Goal: Task Accomplishment & Management: Use online tool/utility

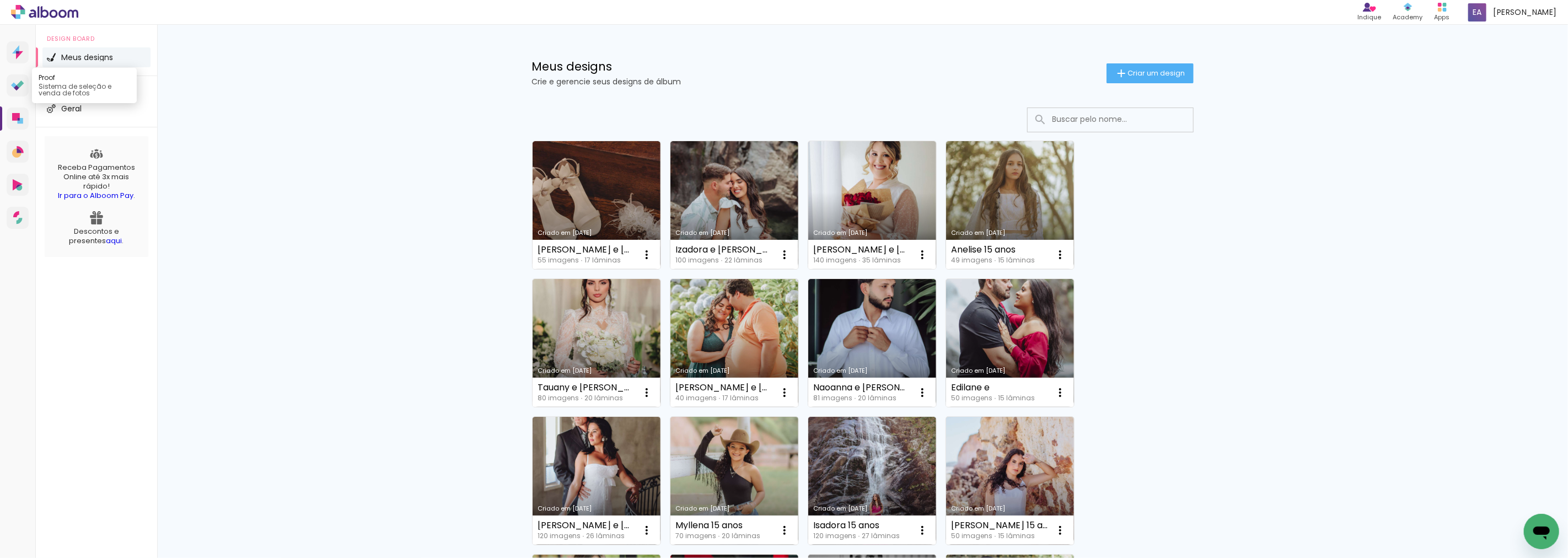
click at [20, 89] on icon at bounding box center [18, 86] width 13 height 11
